Goal: Navigation & Orientation: Find specific page/section

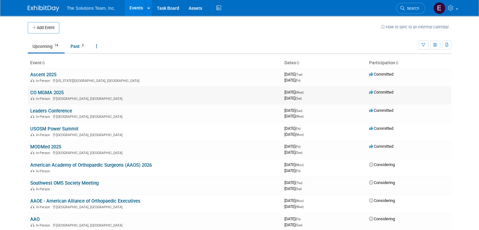
click at [57, 92] on link "CO MGMA 2025" at bounding box center [46, 93] width 33 height 6
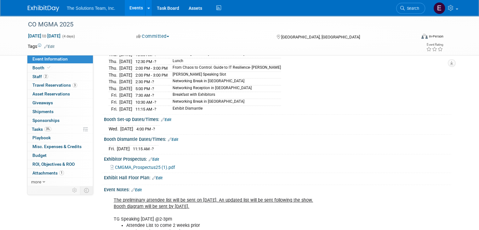
scroll to position [28, 0]
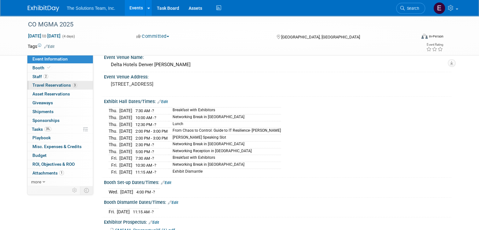
click at [60, 86] on span "Travel Reservations 3" at bounding box center [54, 85] width 45 height 5
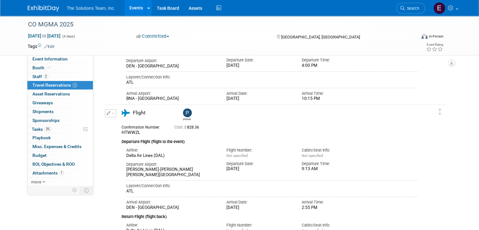
scroll to position [172, 0]
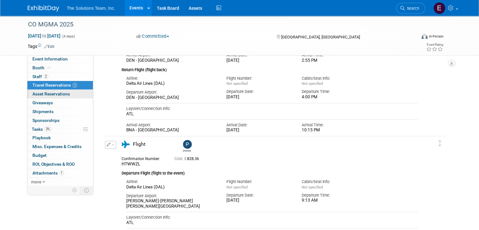
click at [54, 97] on link "0 Asset Reservations 0" at bounding box center [60, 94] width 66 height 9
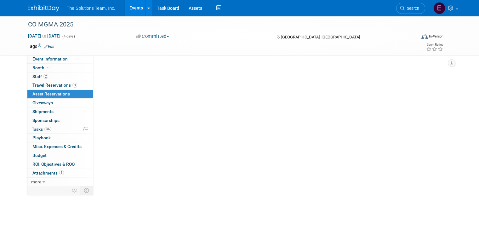
scroll to position [0, 0]
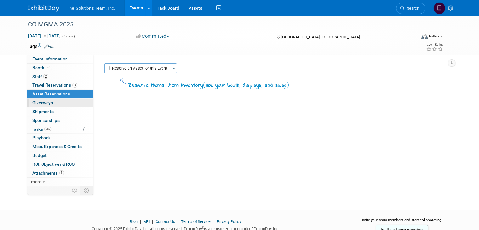
click at [60, 105] on link "0 Giveaways 0" at bounding box center [60, 103] width 66 height 9
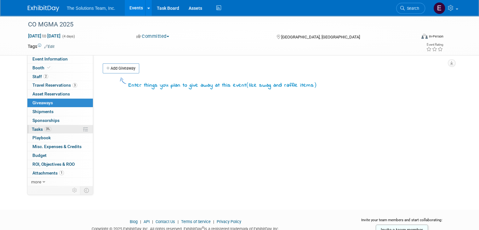
click at [63, 126] on link "3% Tasks 3%" at bounding box center [60, 129] width 66 height 9
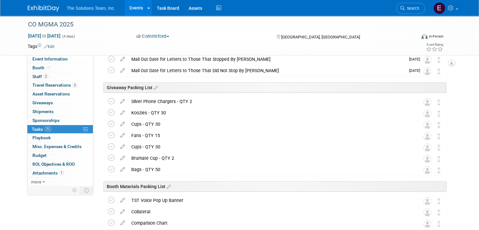
scroll to position [441, 0]
